Goal: Task Accomplishment & Management: Use online tool/utility

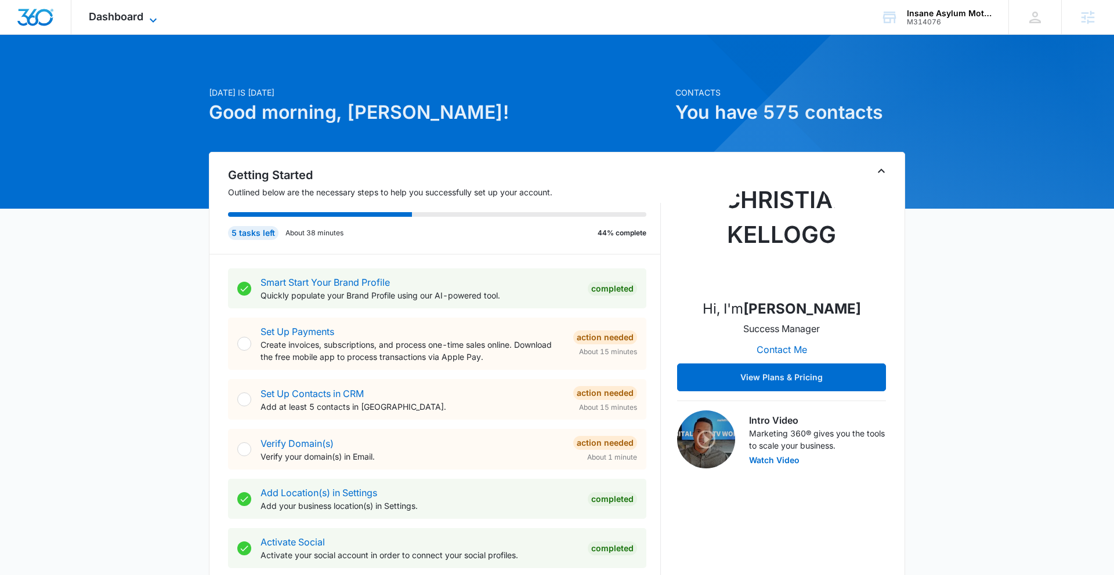
click at [136, 19] on span "Dashboard" at bounding box center [116, 16] width 55 height 12
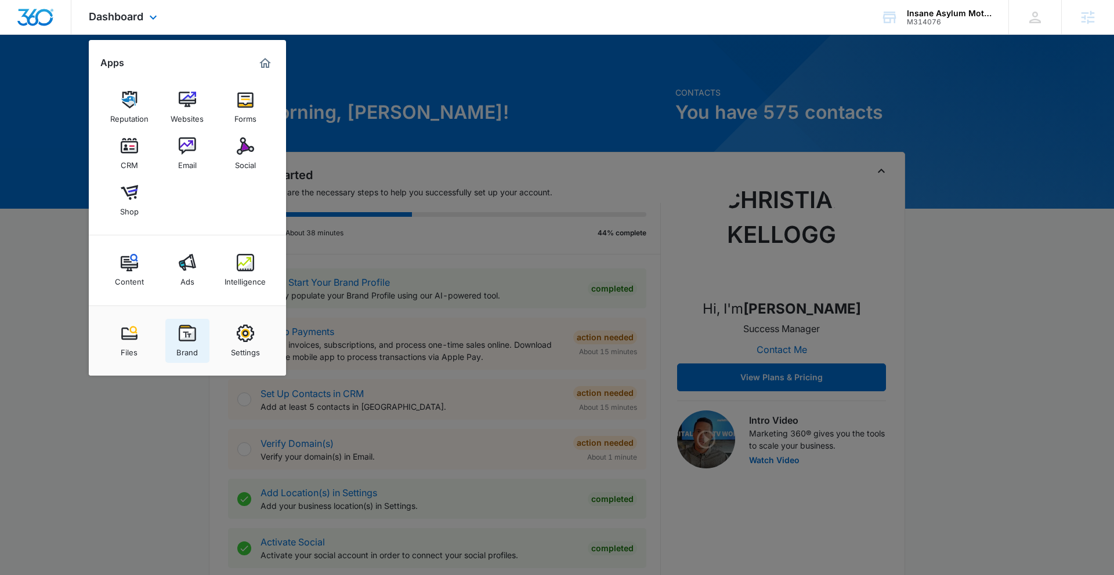
click at [193, 337] on img at bounding box center [187, 333] width 17 height 17
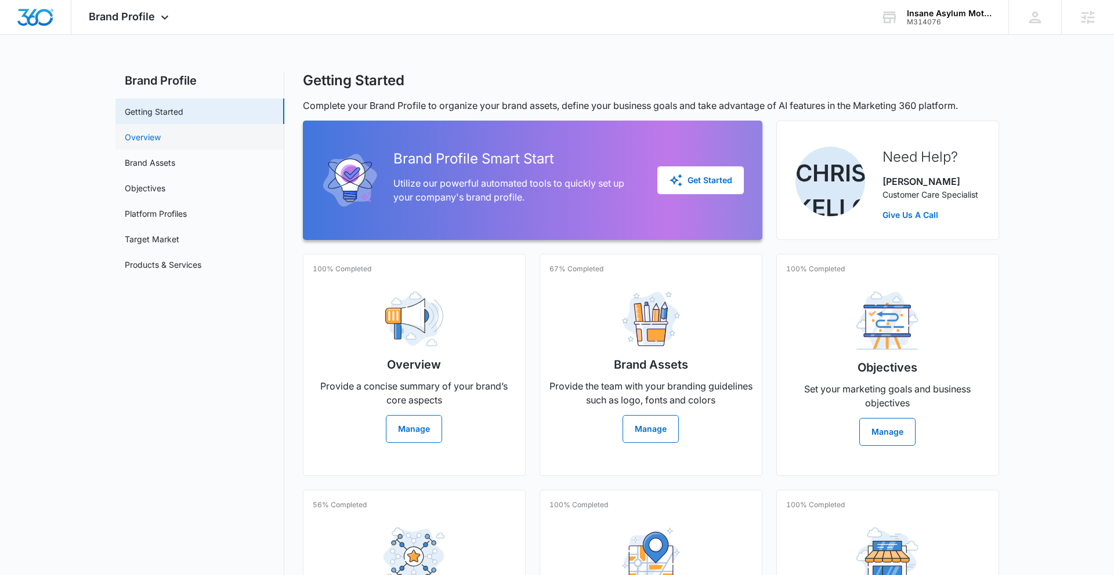
click at [161, 131] on link "Overview" at bounding box center [143, 137] width 36 height 12
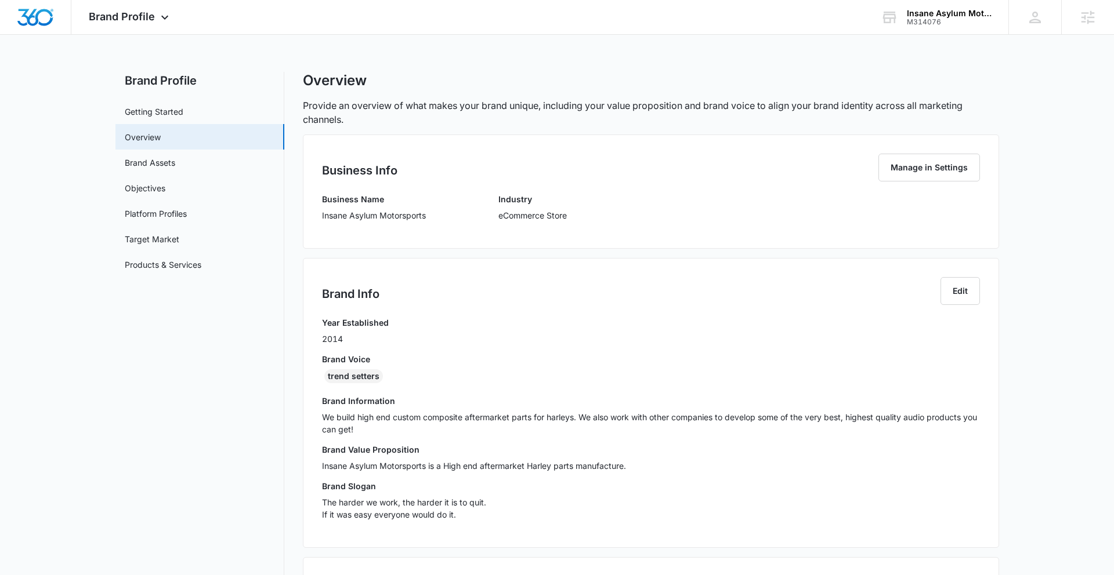
click at [325, 215] on p "Insane Asylum Motorsports" at bounding box center [374, 215] width 104 height 12
click at [320, 215] on div "Business Info Manage in Settings Business Name Insane Asylum Motorsports Indust…" at bounding box center [651, 192] width 696 height 114
drag, startPoint x: 393, startPoint y: 216, endPoint x: 314, endPoint y: 213, distance: 79.5
click at [314, 214] on div "Business Info Manage in Settings Business Name Insane Asylum Motorsports Indust…" at bounding box center [651, 192] width 696 height 114
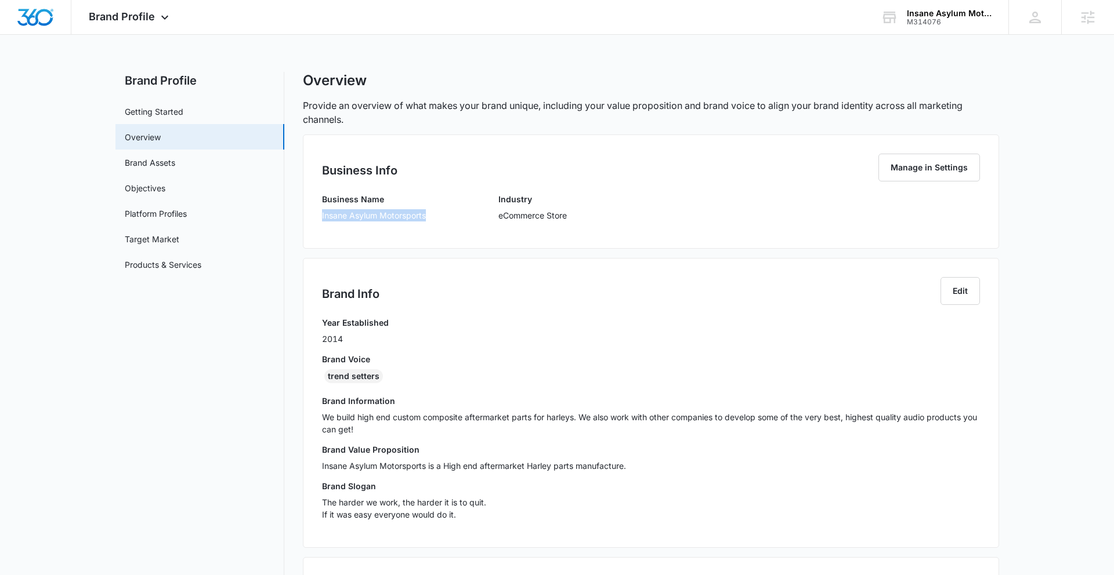
copy p "Insane Asylum Motorsports"
click at [335, 379] on div "trend setters" at bounding box center [353, 377] width 59 height 14
drag, startPoint x: 346, startPoint y: 376, endPoint x: 390, endPoint y: 378, distance: 44.7
click at [389, 378] on div "trend setters" at bounding box center [651, 379] width 658 height 19
copy div "trend setters"
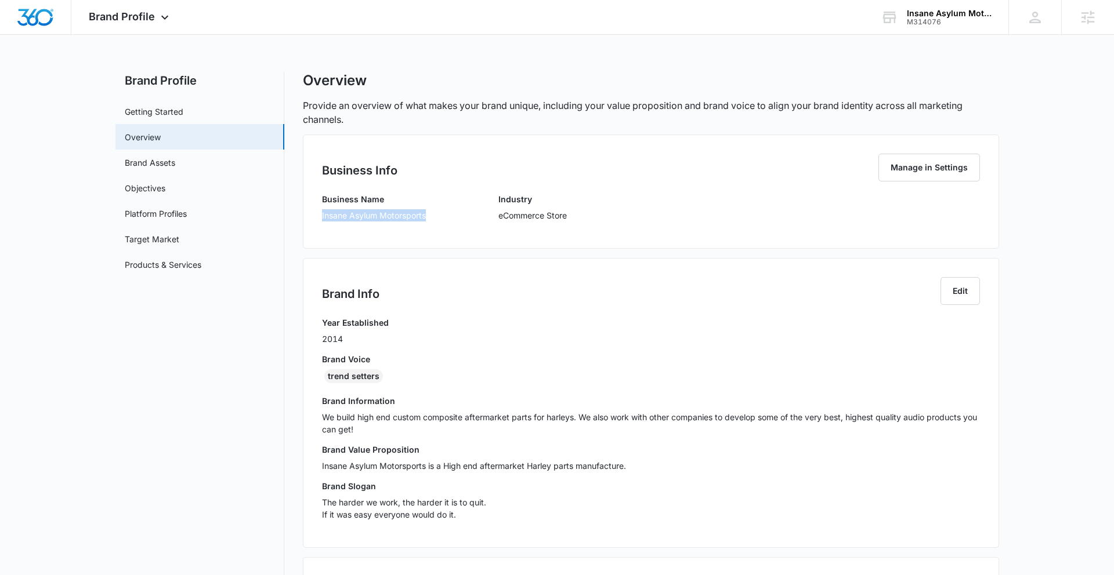
drag, startPoint x: 331, startPoint y: 216, endPoint x: 433, endPoint y: 218, distance: 102.7
click at [433, 218] on div "Business Info Manage in Settings Business Name Insane Asylum Motorsports Indust…" at bounding box center [651, 192] width 696 height 114
copy p "Insane Asylum Motorsports"
click at [158, 15] on icon at bounding box center [165, 20] width 14 height 14
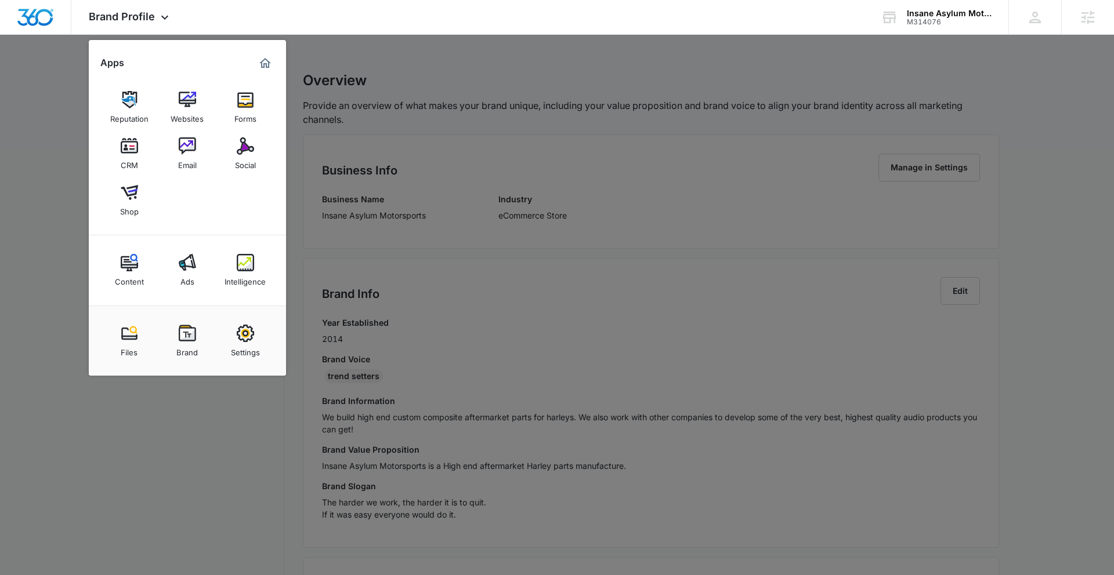
click at [245, 144] on img at bounding box center [245, 145] width 17 height 17
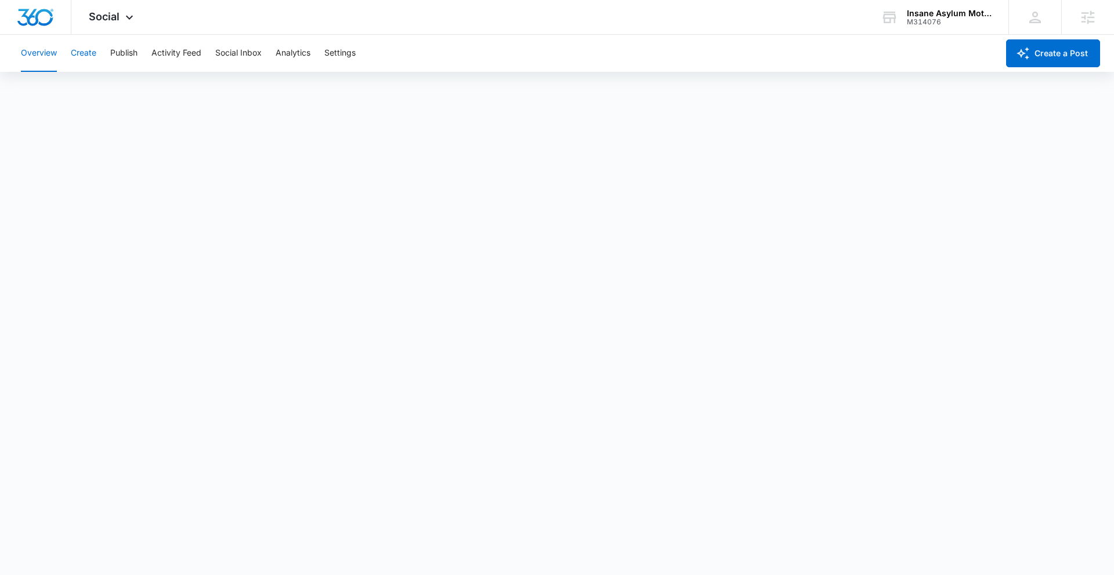
drag, startPoint x: 85, startPoint y: 55, endPoint x: 88, endPoint y: 61, distance: 7.3
click at [85, 55] on button "Create" at bounding box center [84, 53] width 26 height 37
